Goal: Browse casually: Explore the website without a specific task or goal

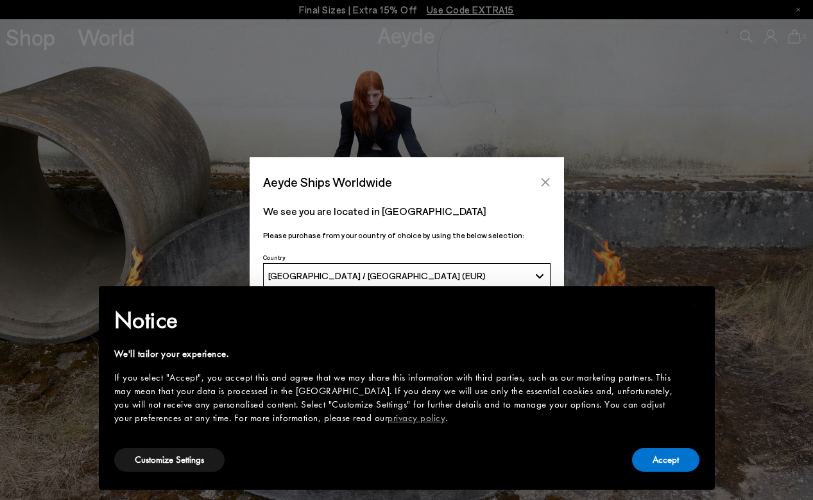
click at [550, 185] on icon "Close" at bounding box center [546, 182] width 10 height 10
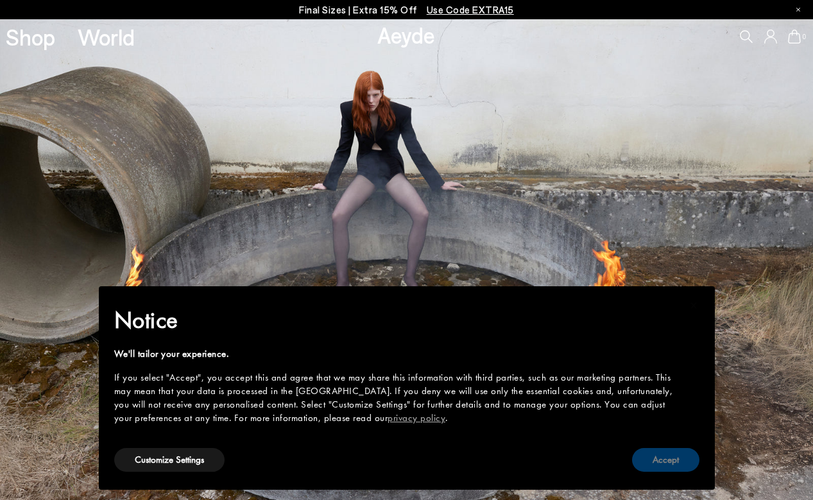
click at [665, 459] on button "Accept" at bounding box center [665, 460] width 67 height 24
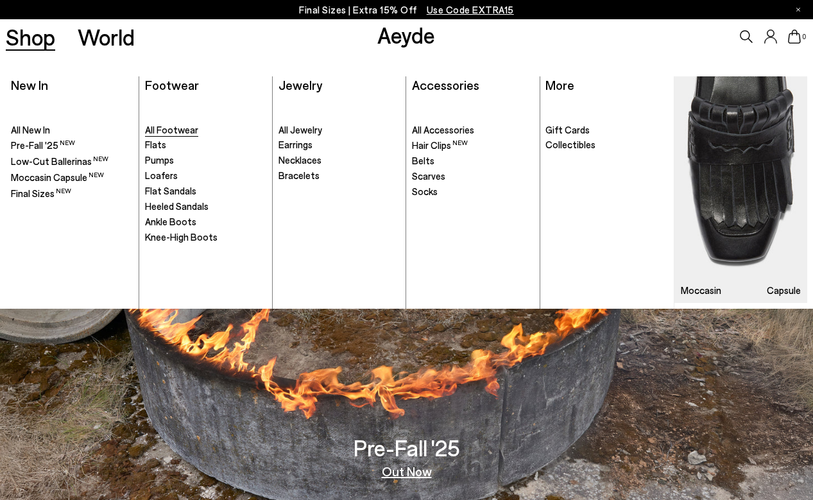
click at [181, 128] on span "All Footwear" at bounding box center [171, 130] width 53 height 12
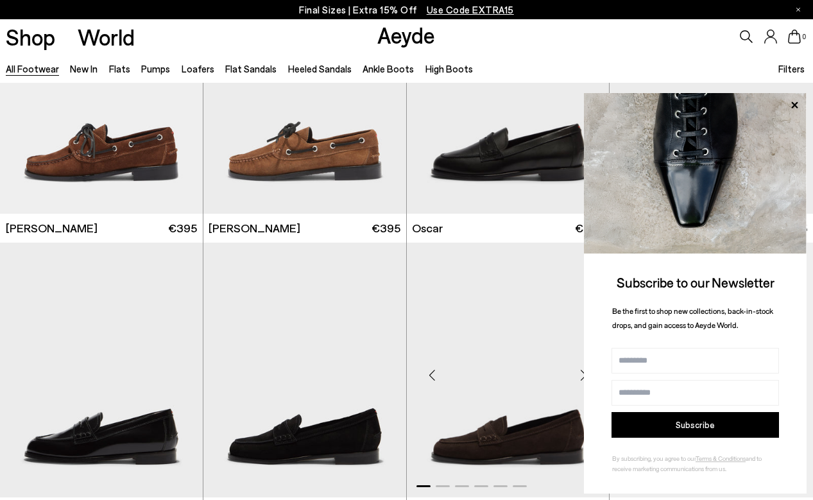
scroll to position [1270, 0]
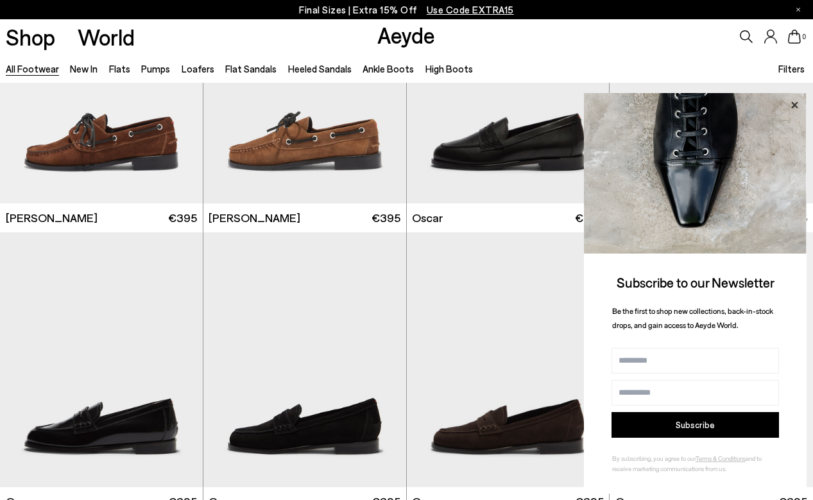
click at [793, 105] on icon at bounding box center [795, 104] width 6 height 6
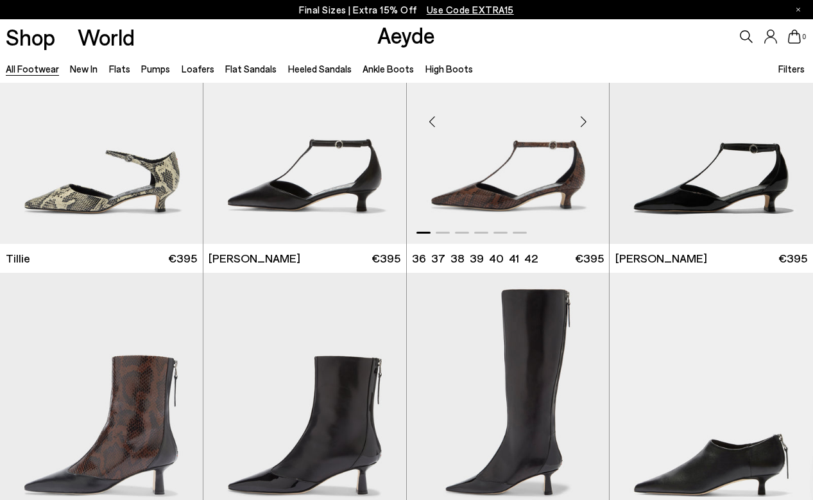
scroll to position [3251, 0]
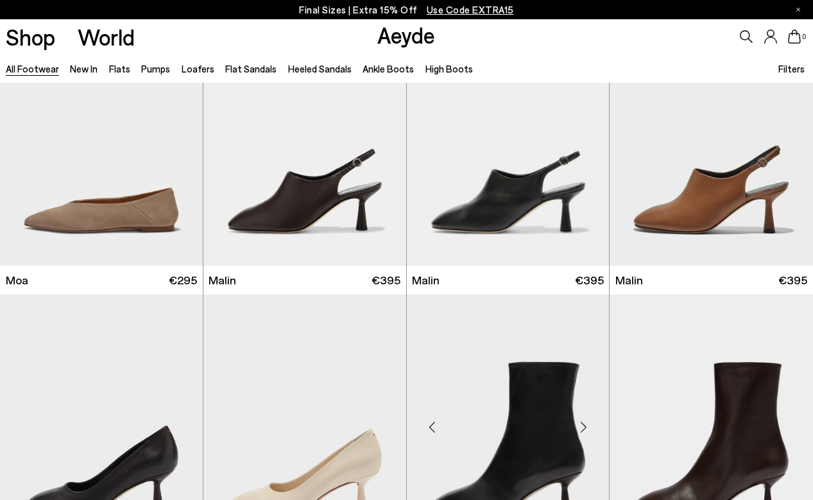
scroll to position [5244, 1]
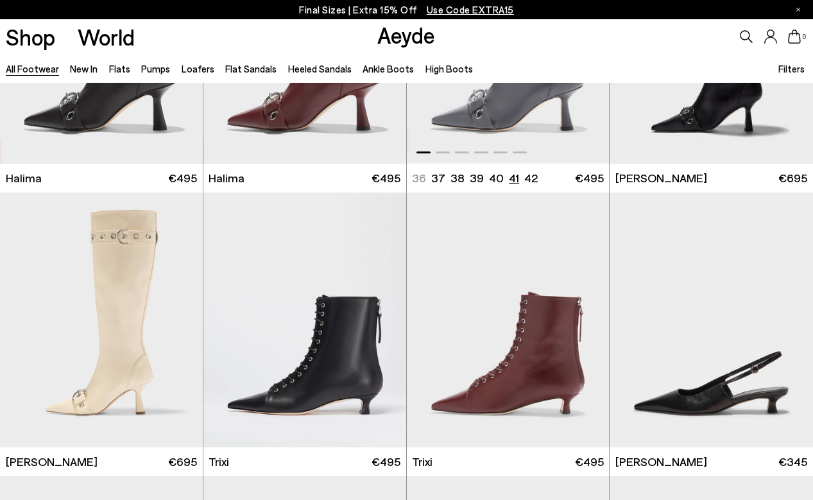
scroll to position [7107, 0]
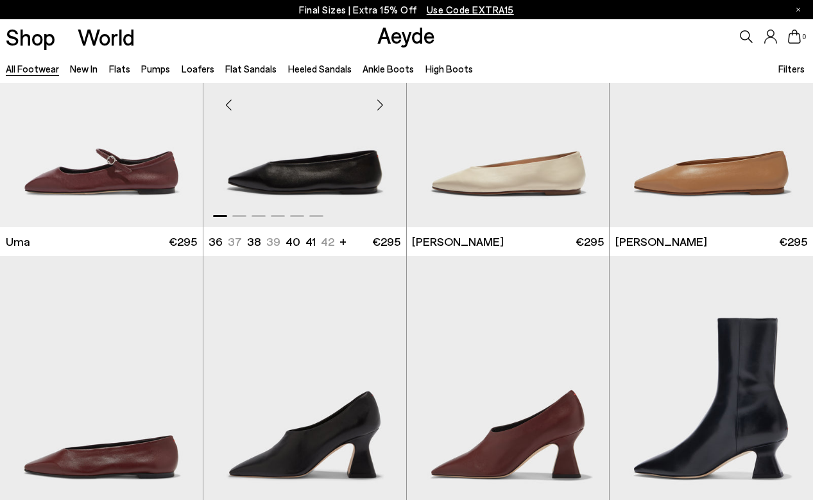
scroll to position [9226, 0]
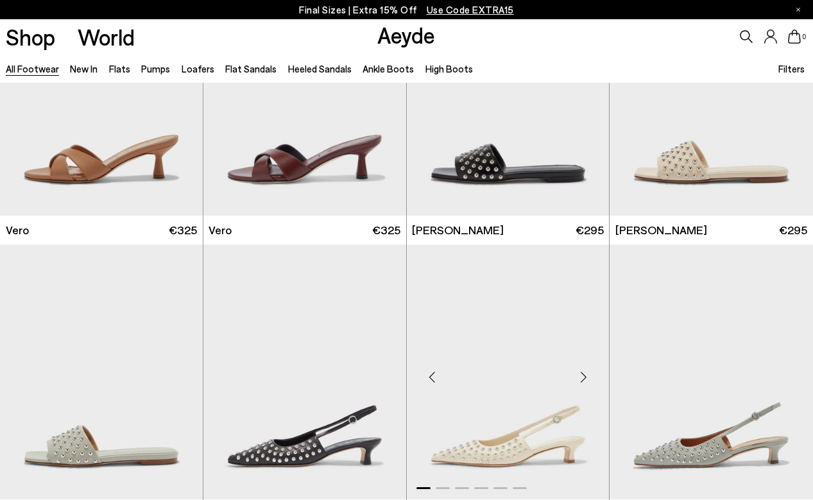
scroll to position [13911, 0]
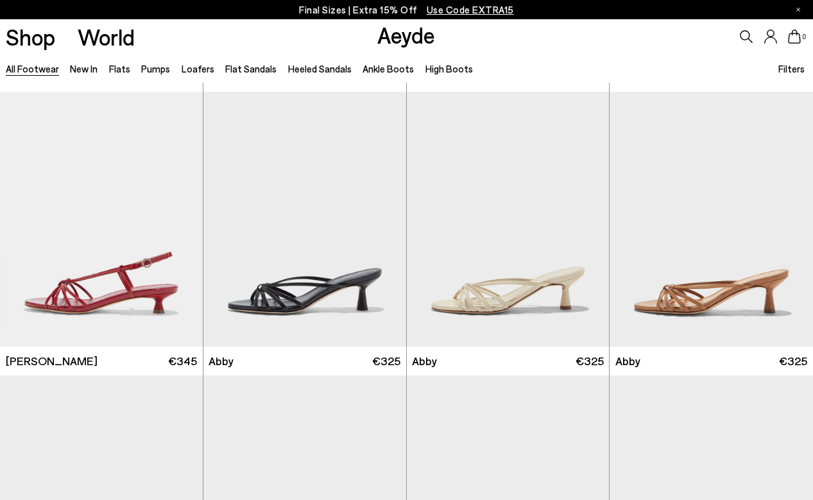
scroll to position [15604, 0]
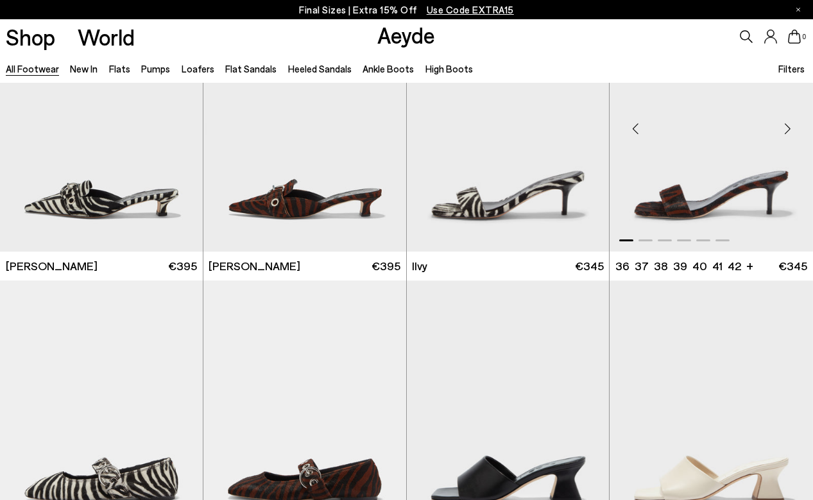
scroll to position [16551, 0]
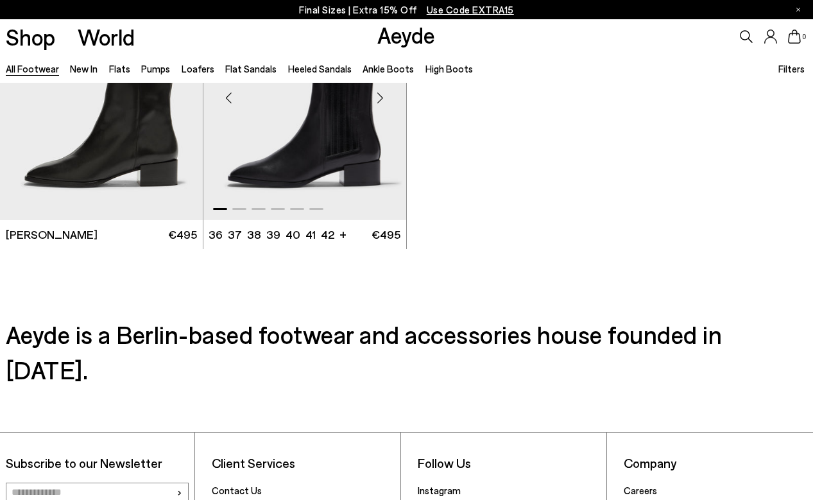
scroll to position [19681, 0]
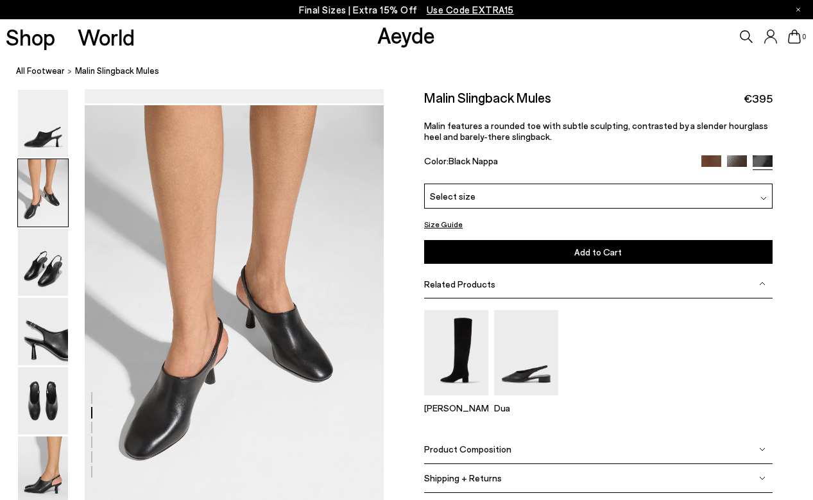
scroll to position [385, 0]
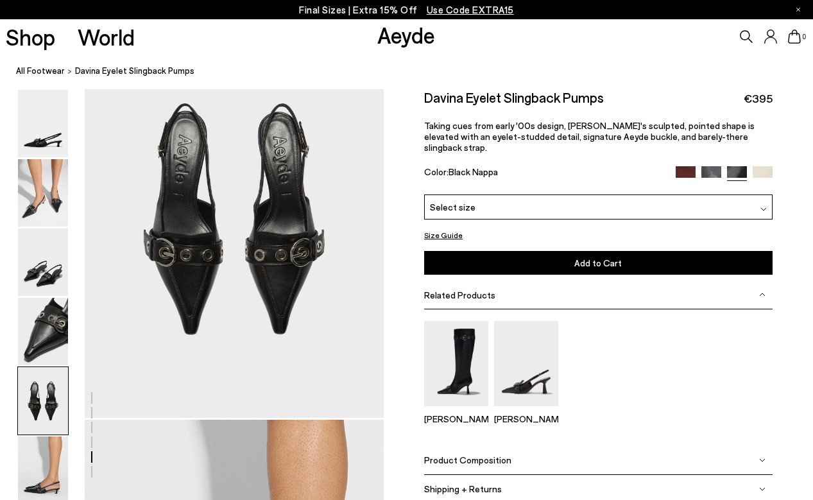
scroll to position [1665, 0]
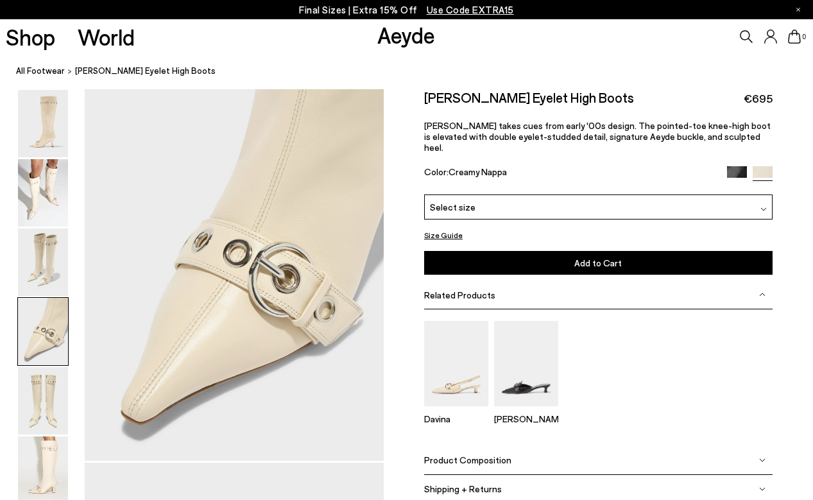
scroll to position [1235, 0]
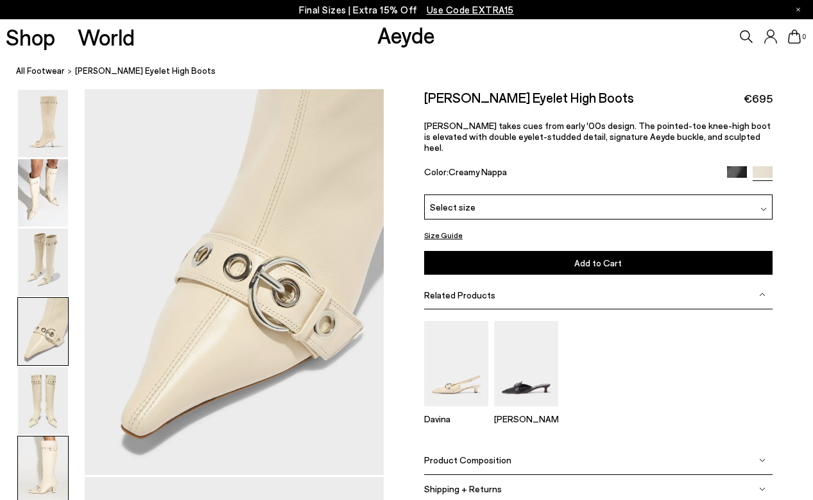
click at [60, 441] on img at bounding box center [43, 470] width 50 height 67
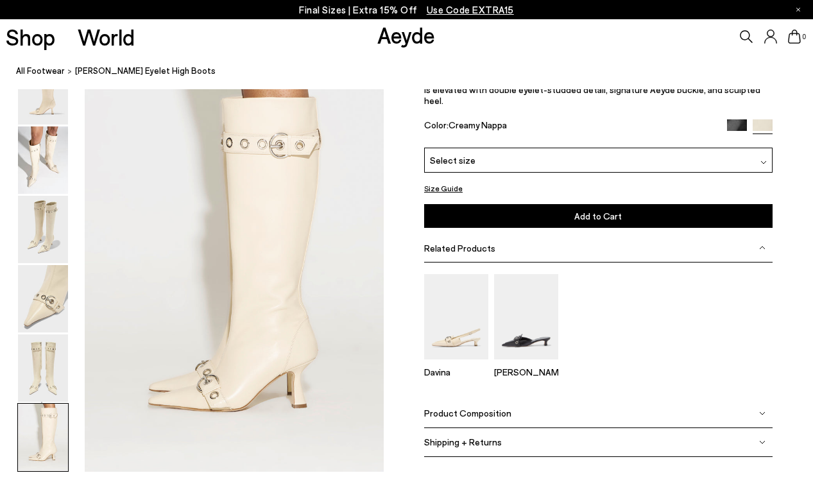
scroll to position [1994, 0]
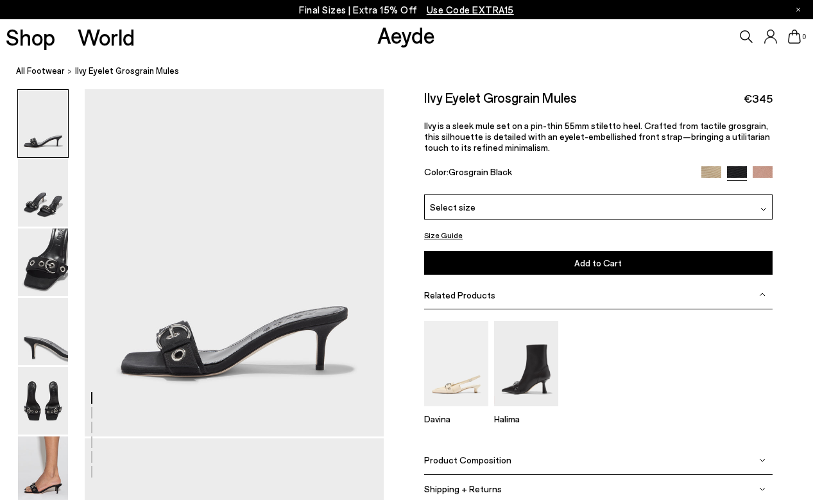
scroll to position [52, 0]
click at [37, 261] on img at bounding box center [43, 262] width 50 height 67
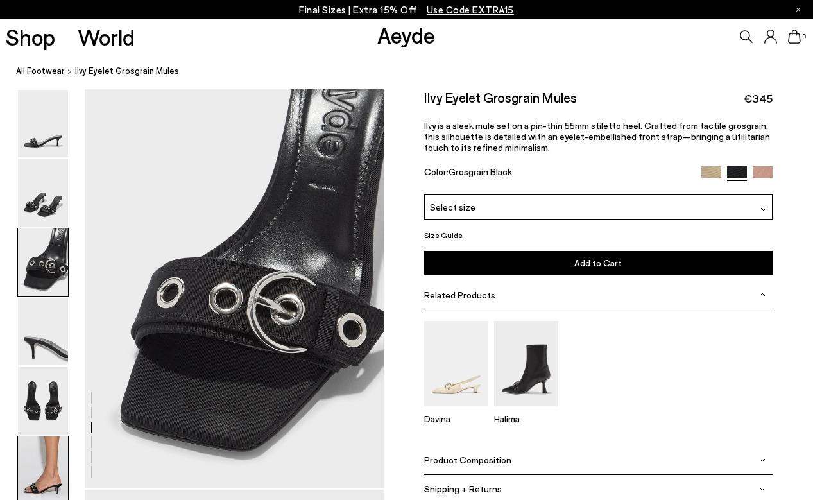
click at [33, 474] on img at bounding box center [43, 470] width 50 height 67
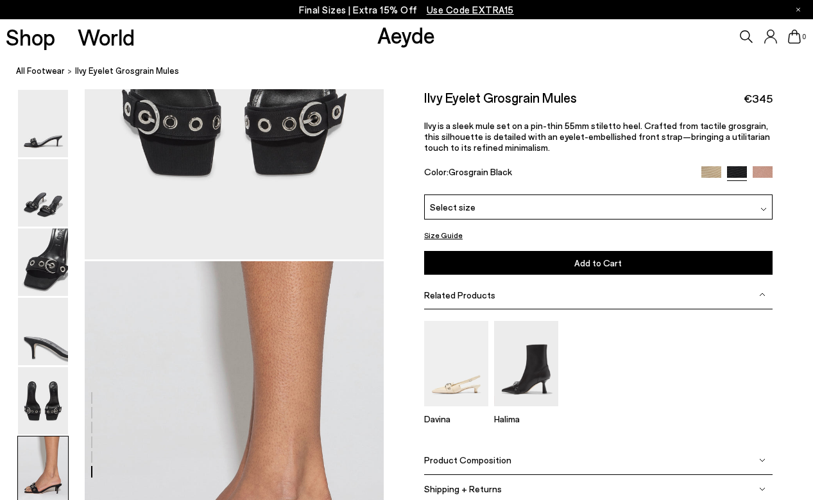
scroll to position [2092, 0]
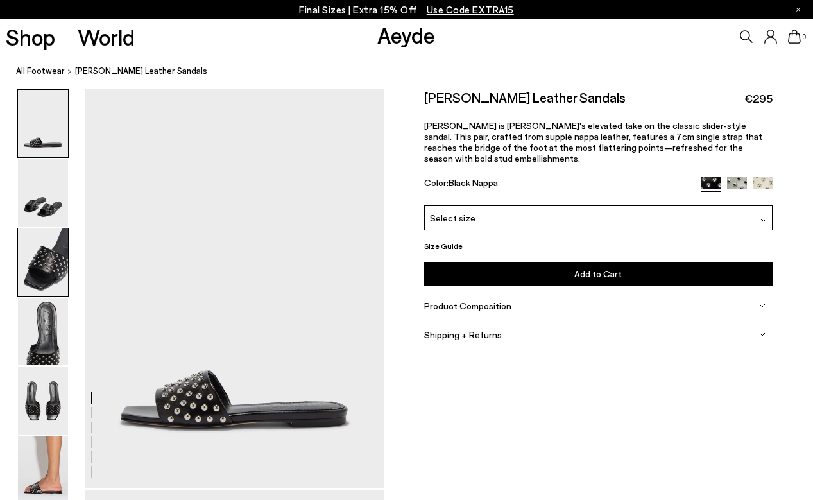
click at [59, 257] on img at bounding box center [43, 262] width 50 height 67
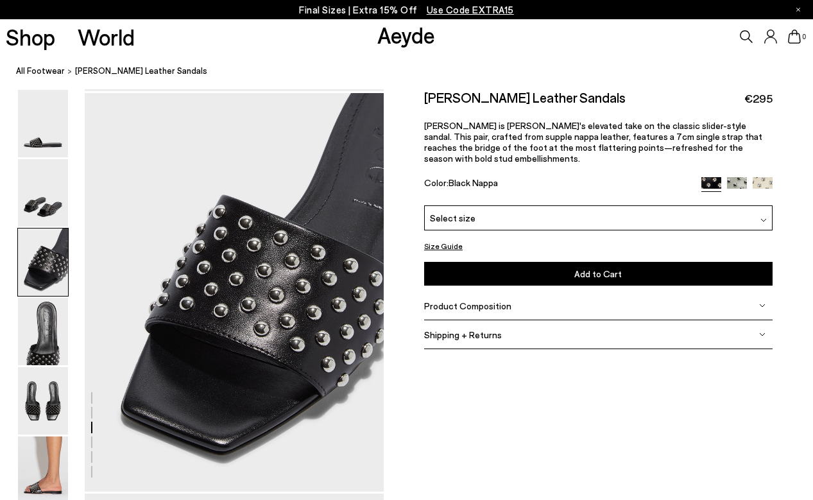
scroll to position [801, 0]
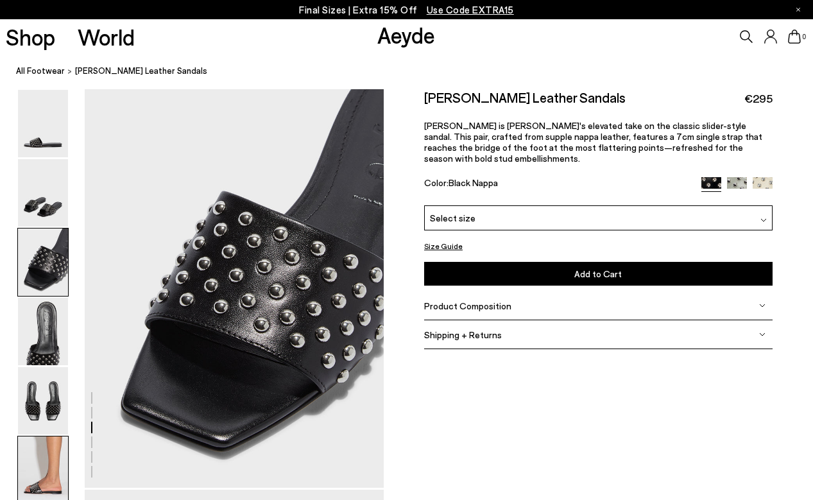
click at [36, 464] on img at bounding box center [43, 470] width 50 height 67
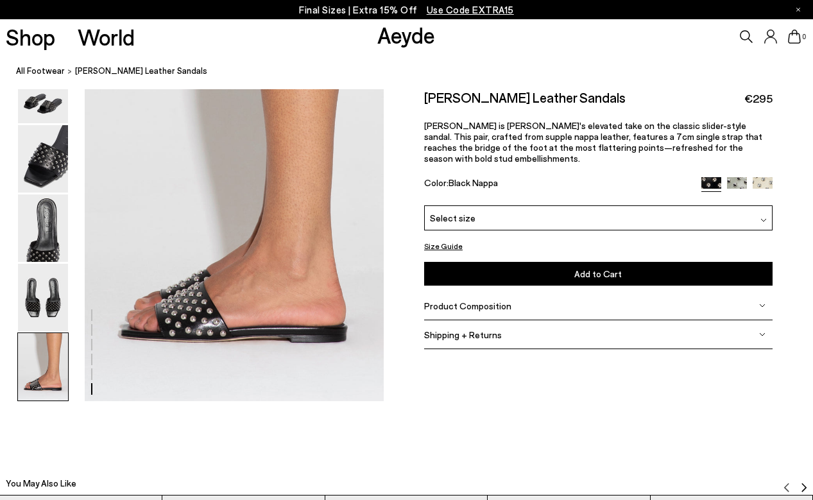
scroll to position [2092, 0]
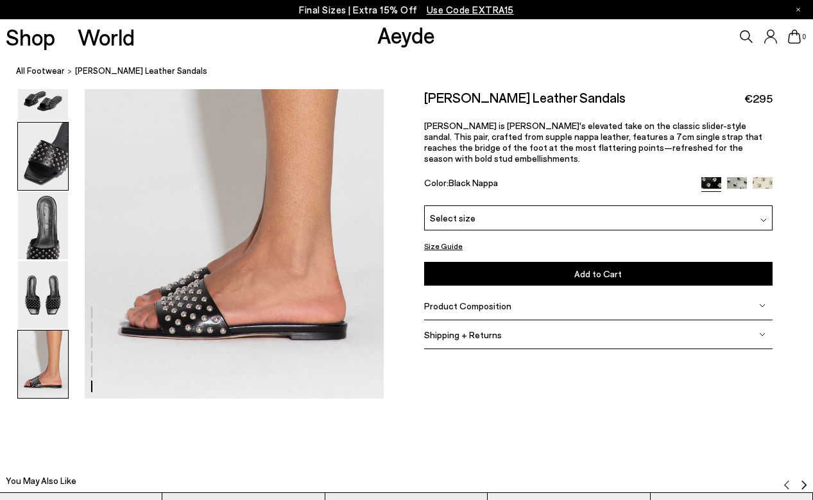
click at [51, 162] on img at bounding box center [43, 156] width 50 height 67
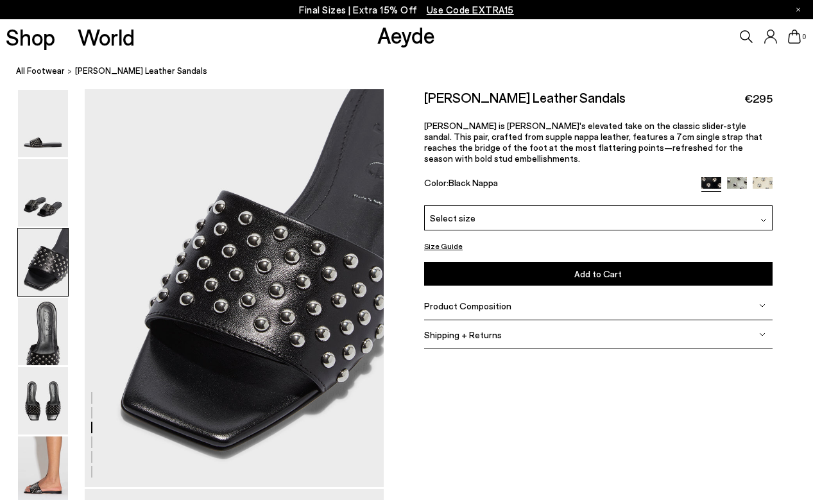
scroll to position [801, 0]
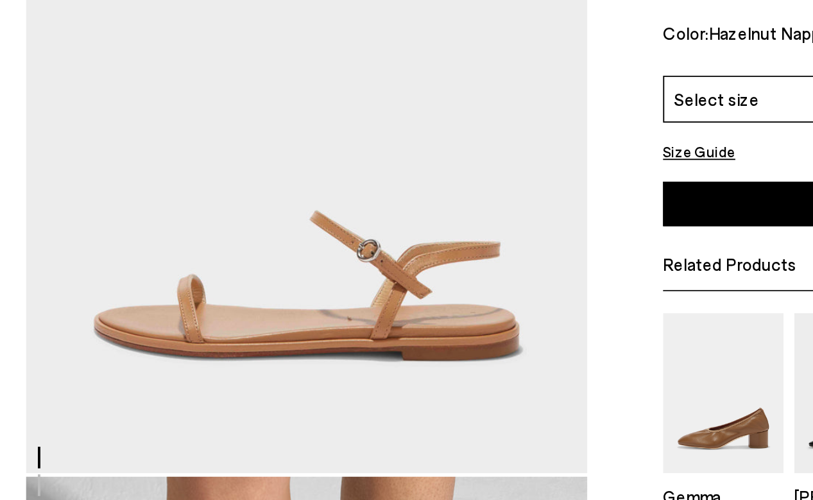
scroll to position [154, 0]
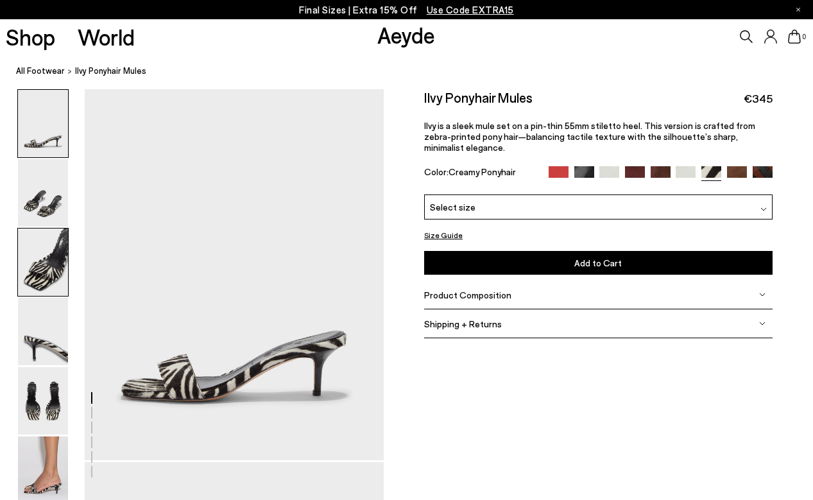
click at [42, 257] on img at bounding box center [43, 262] width 50 height 67
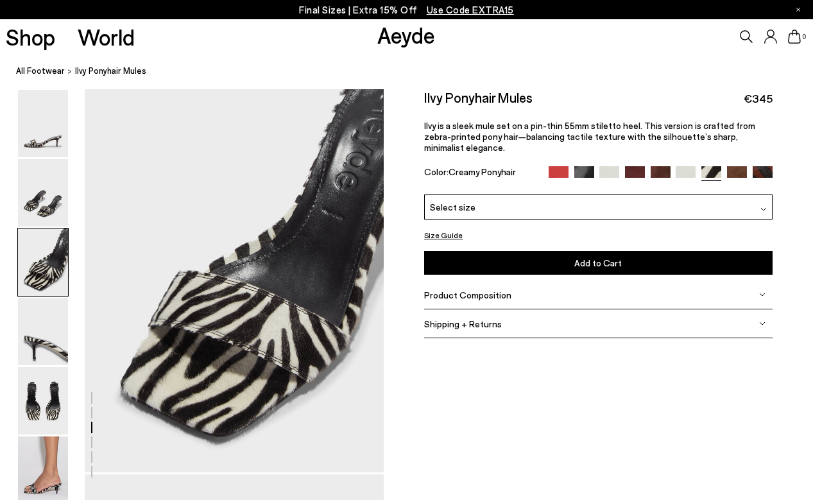
scroll to position [819, 0]
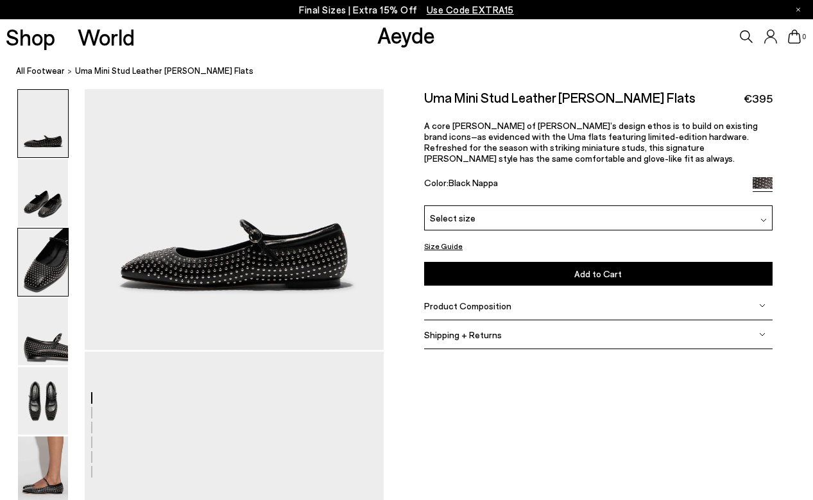
click at [52, 265] on img at bounding box center [43, 262] width 50 height 67
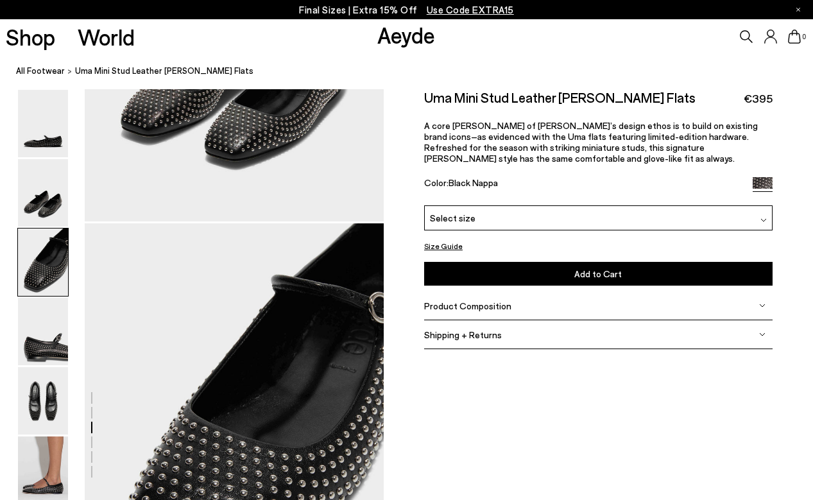
scroll to position [801, 0]
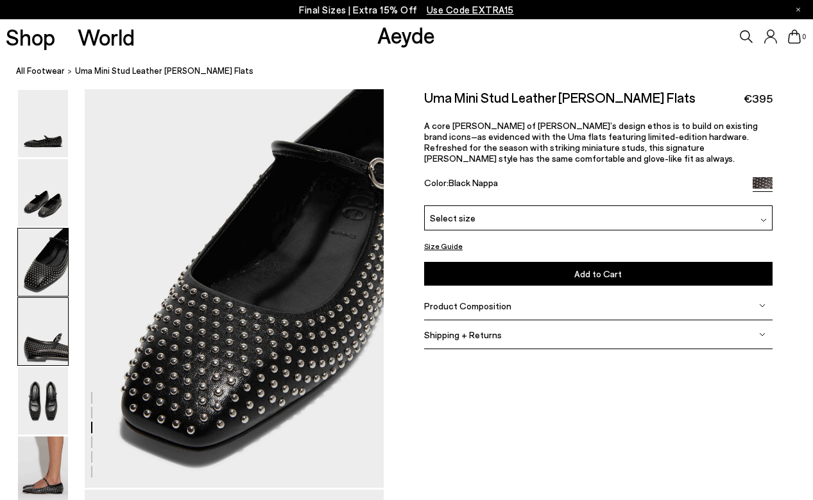
click at [59, 343] on img at bounding box center [43, 331] width 50 height 67
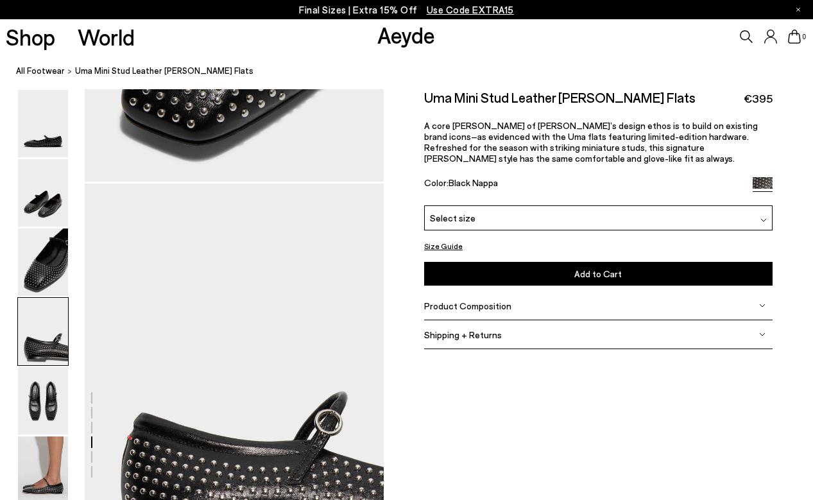
scroll to position [1202, 0]
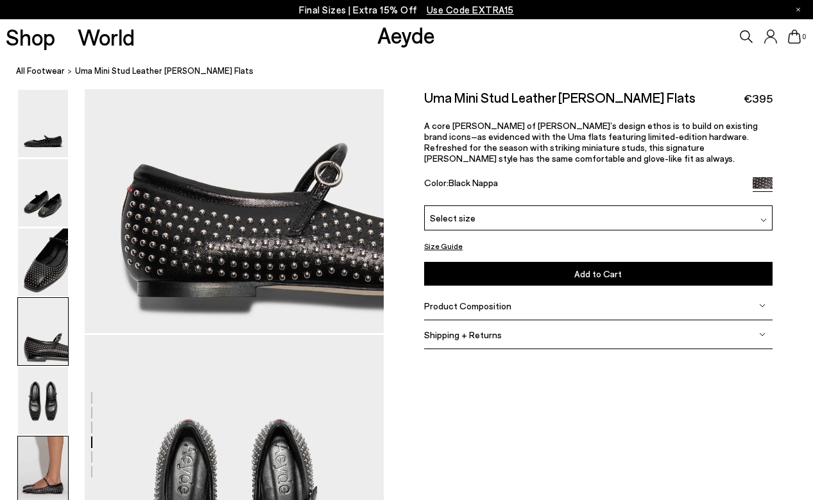
click at [42, 468] on img at bounding box center [43, 470] width 50 height 67
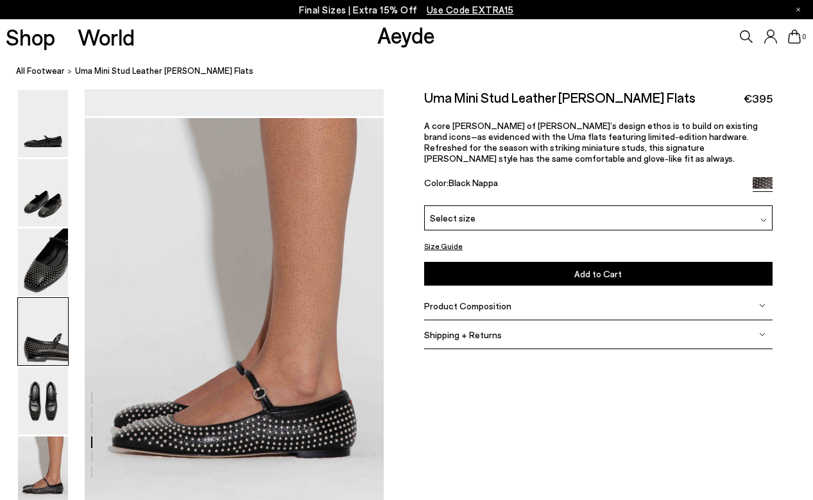
scroll to position [2092, 0]
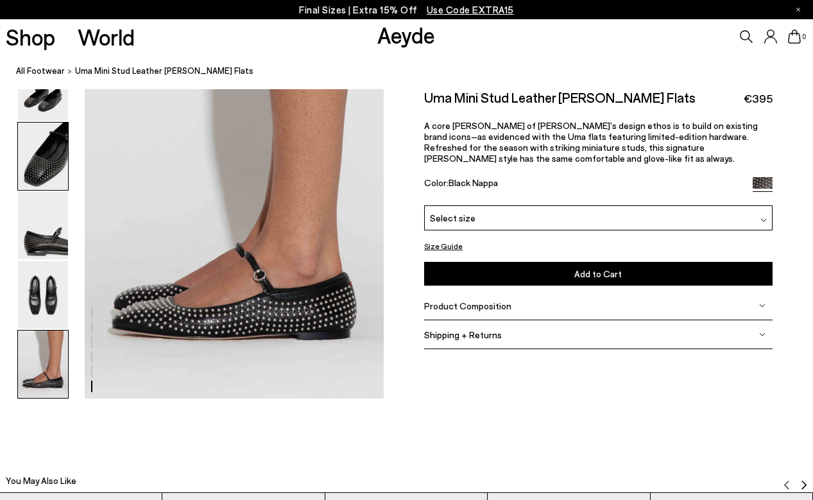
click at [47, 175] on img at bounding box center [43, 156] width 50 height 67
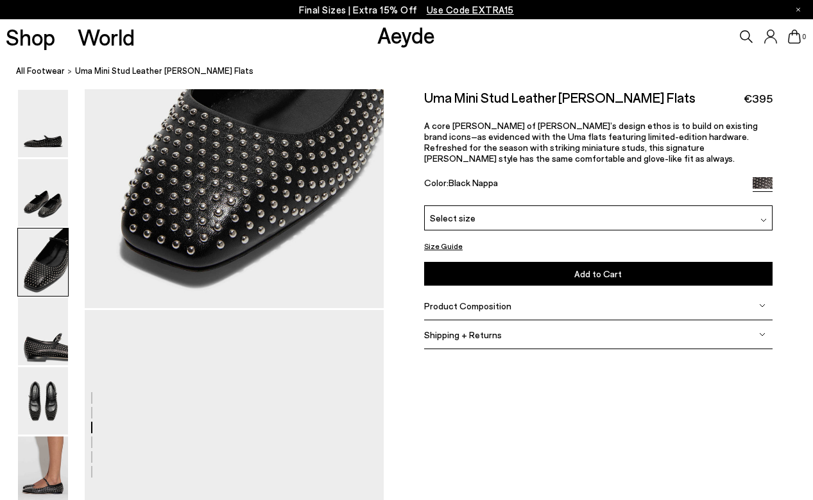
scroll to position [801, 0]
